Goal: Check status

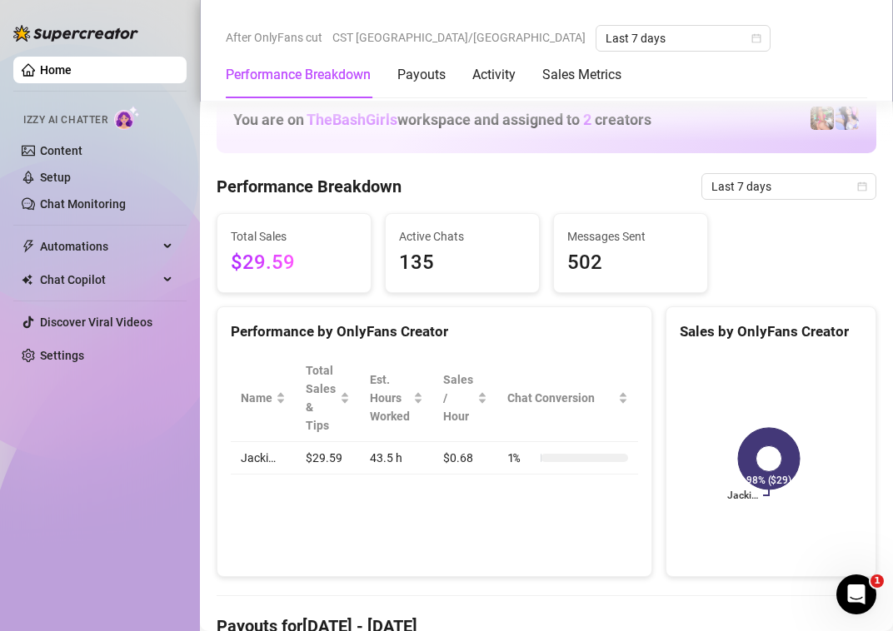
scroll to position [1166, 0]
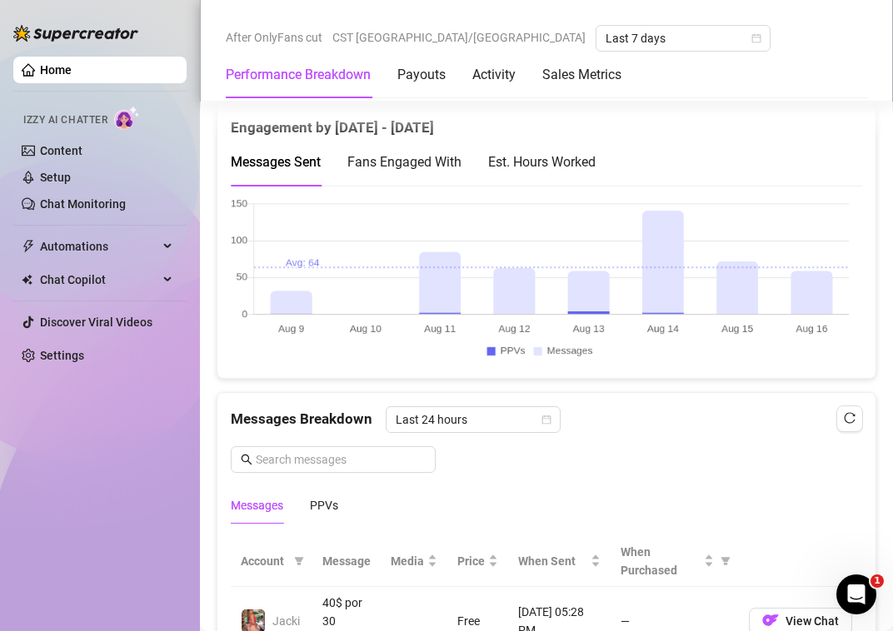
click at [585, 163] on div "Est. Hours Worked" at bounding box center [541, 162] width 107 height 21
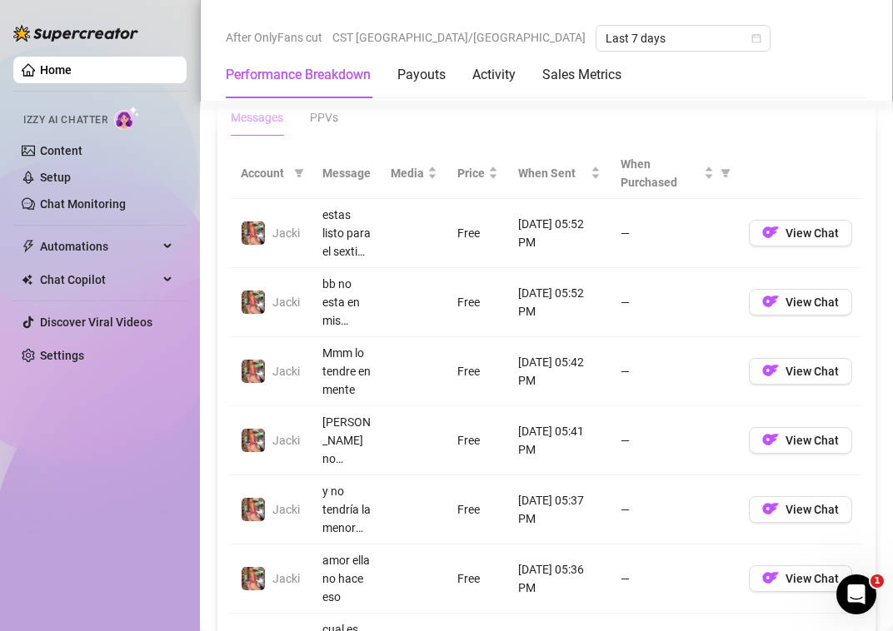
scroll to position [1166, 0]
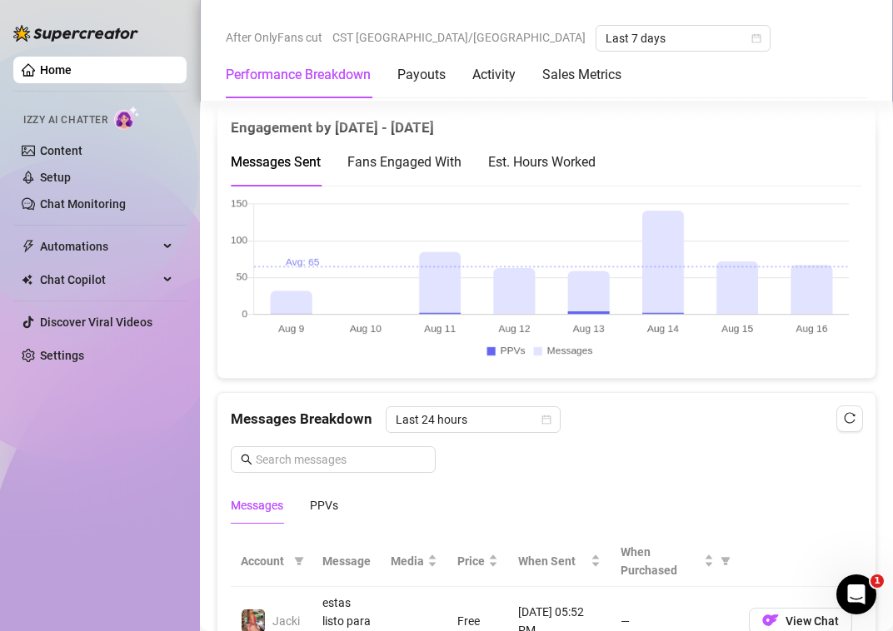
click at [579, 165] on div "Est. Hours Worked" at bounding box center [541, 162] width 107 height 21
